Goal: Information Seeking & Learning: Learn about a topic

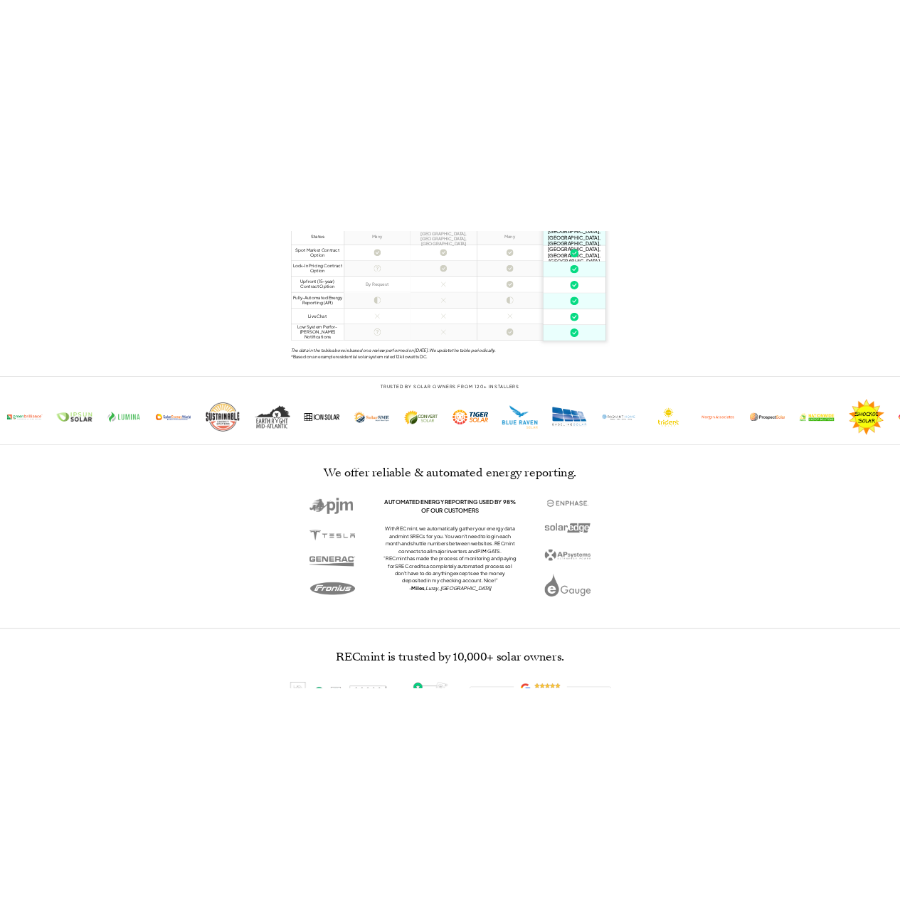
scroll to position [741, 0]
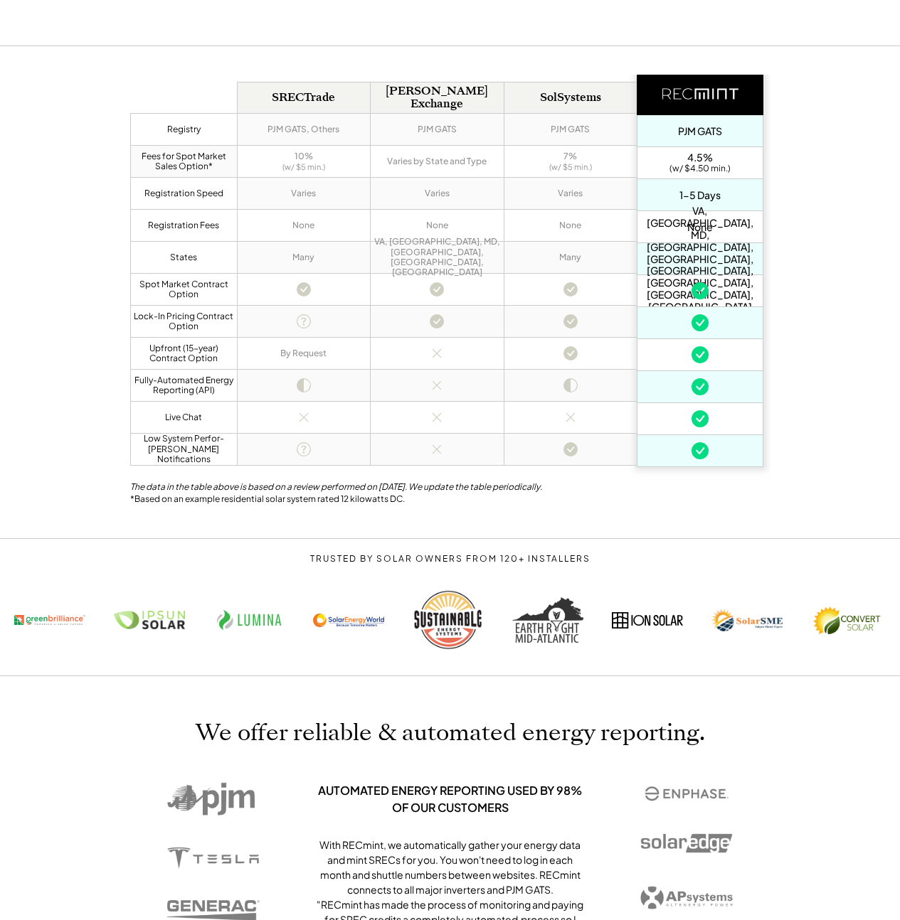
click at [681, 481] on div "The data in the table above is based on a review performed on 02/12/2025. We up…" at bounding box center [450, 495] width 640 height 28
click at [785, 128] on div "Registry Fees for Spot Market Sales Option* Registration Speed Registration Fee…" at bounding box center [450, 292] width 900 height 493
click at [859, 225] on div "Registry Fees for Spot Market Sales Option* Registration Speed Registration Fee…" at bounding box center [450, 292] width 900 height 493
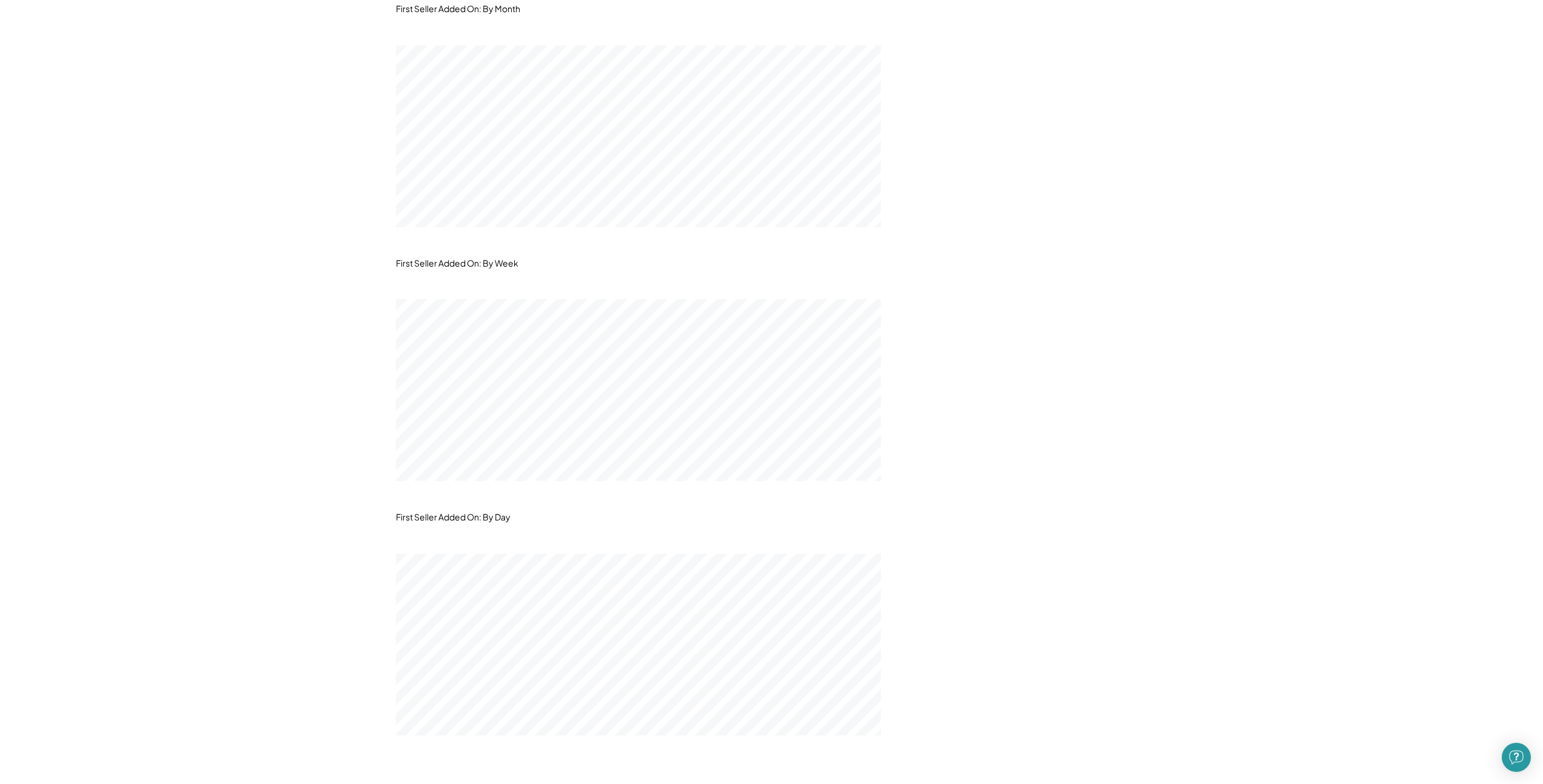
click at [229, 213] on div "Admin Admin Dash Lookup Partners Reg. Systems Account Settings Log Out Admin Re…" at bounding box center [772, 479] width 1543 height 3540
